Goal: Transaction & Acquisition: Purchase product/service

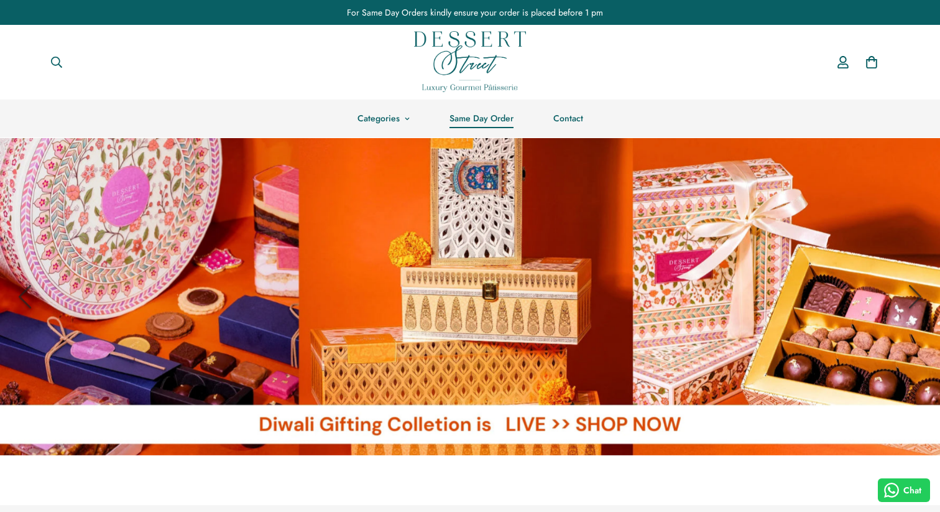
click at [480, 122] on link "Same Day Order" at bounding box center [481, 118] width 104 height 38
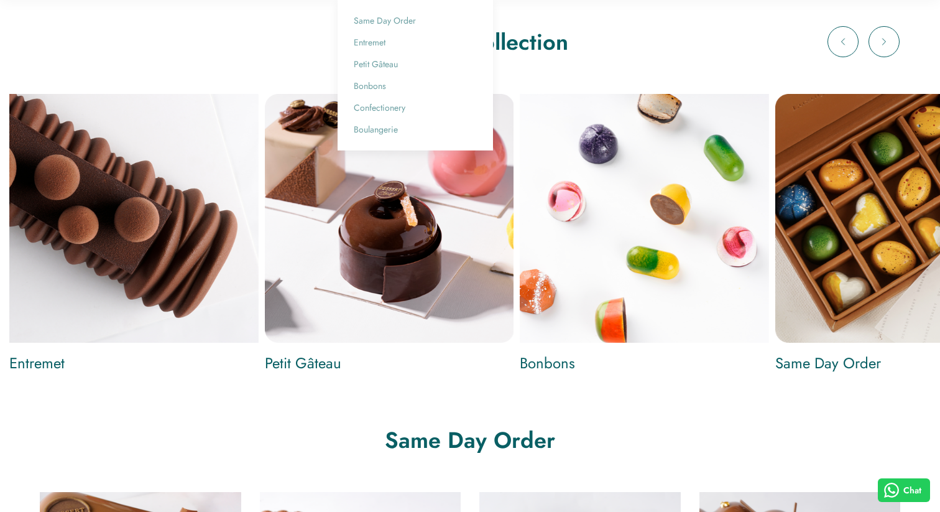
scroll to position [1073, 0]
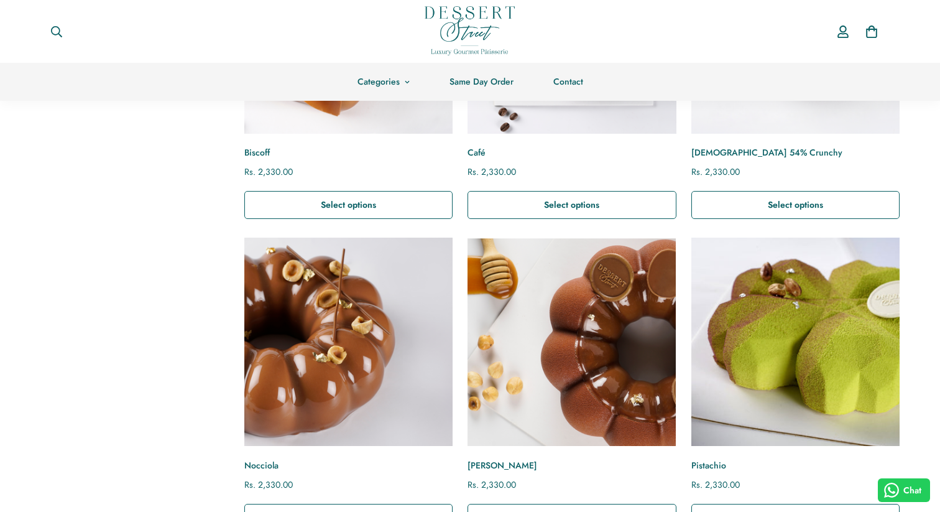
scroll to position [265, 0]
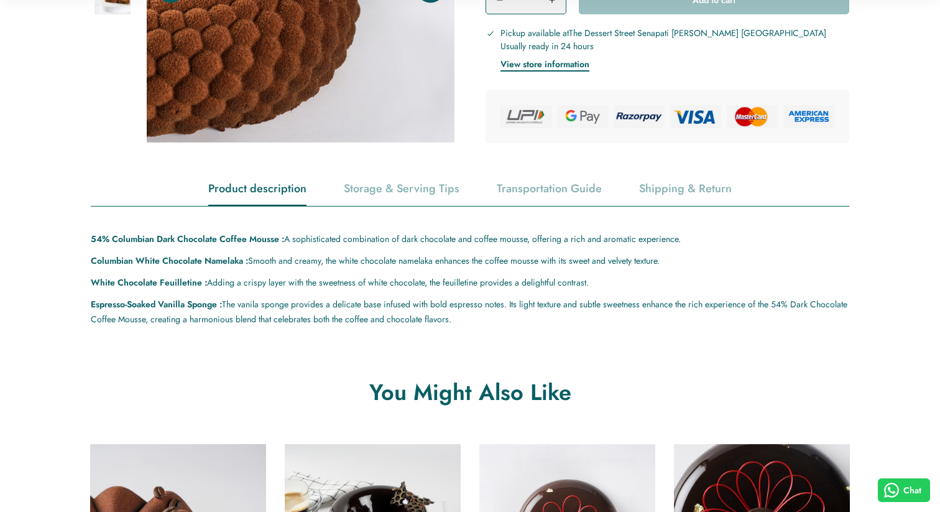
scroll to position [582, 0]
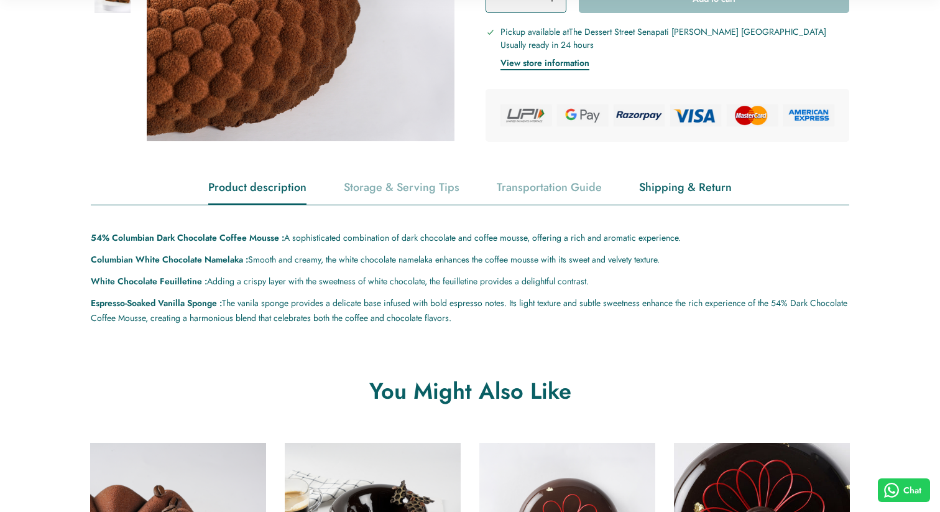
click at [705, 187] on div "Shipping & Return" at bounding box center [685, 188] width 93 height 32
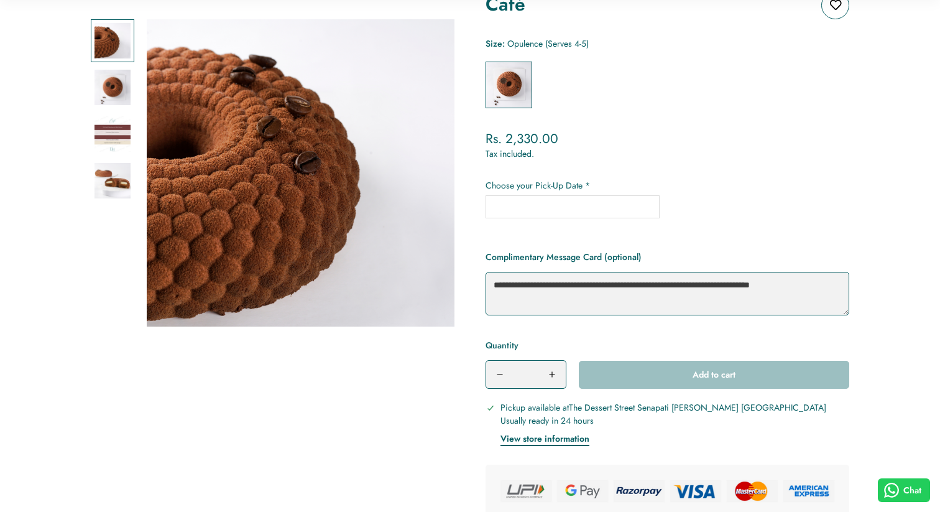
scroll to position [208, 0]
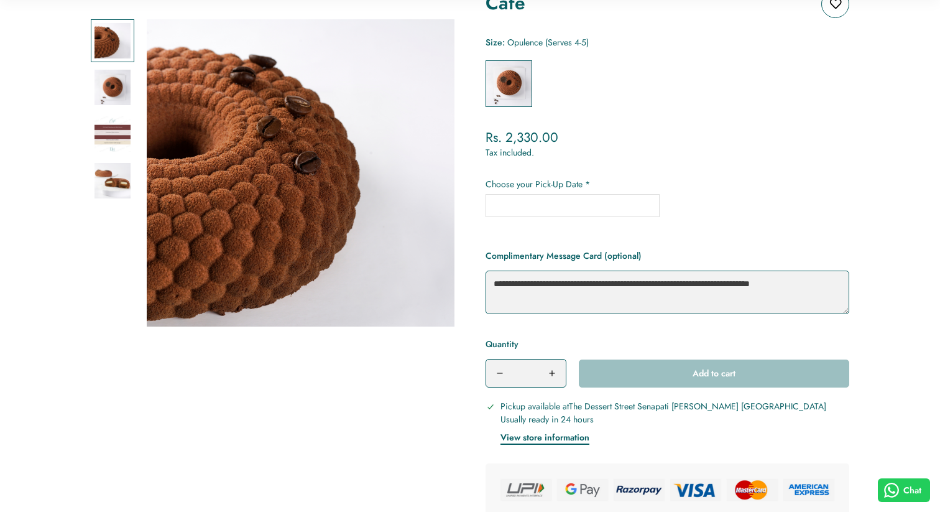
click at [569, 209] on input "text" at bounding box center [572, 205] width 174 height 23
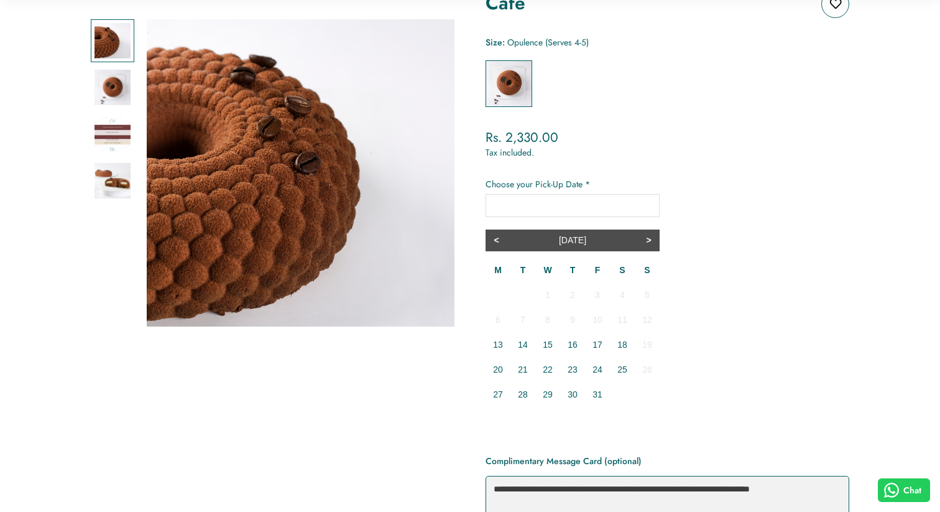
click at [684, 143] on div "Regular price Rs. 2,330.00 Sale price Rs. 2,330.00 Regular price Unit price /" at bounding box center [667, 137] width 364 height 17
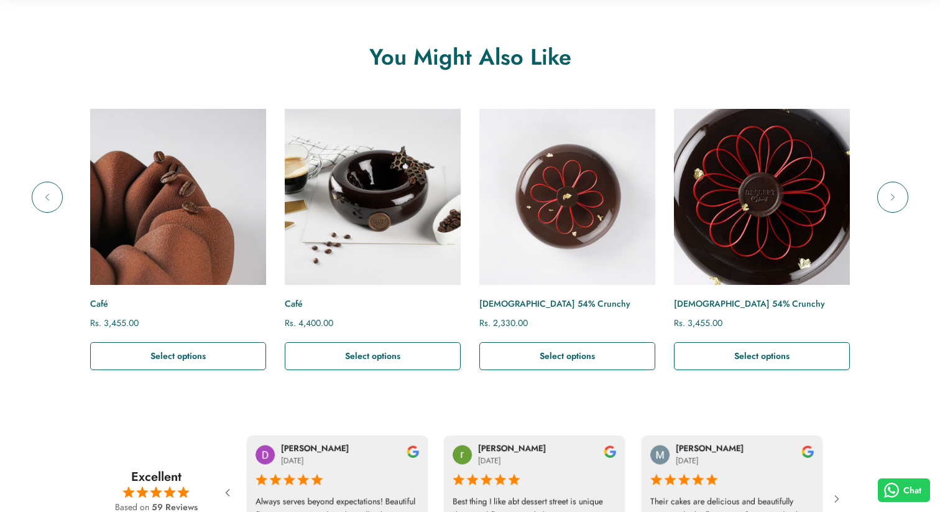
scroll to position [1196, 0]
